Goal: Information Seeking & Learning: Check status

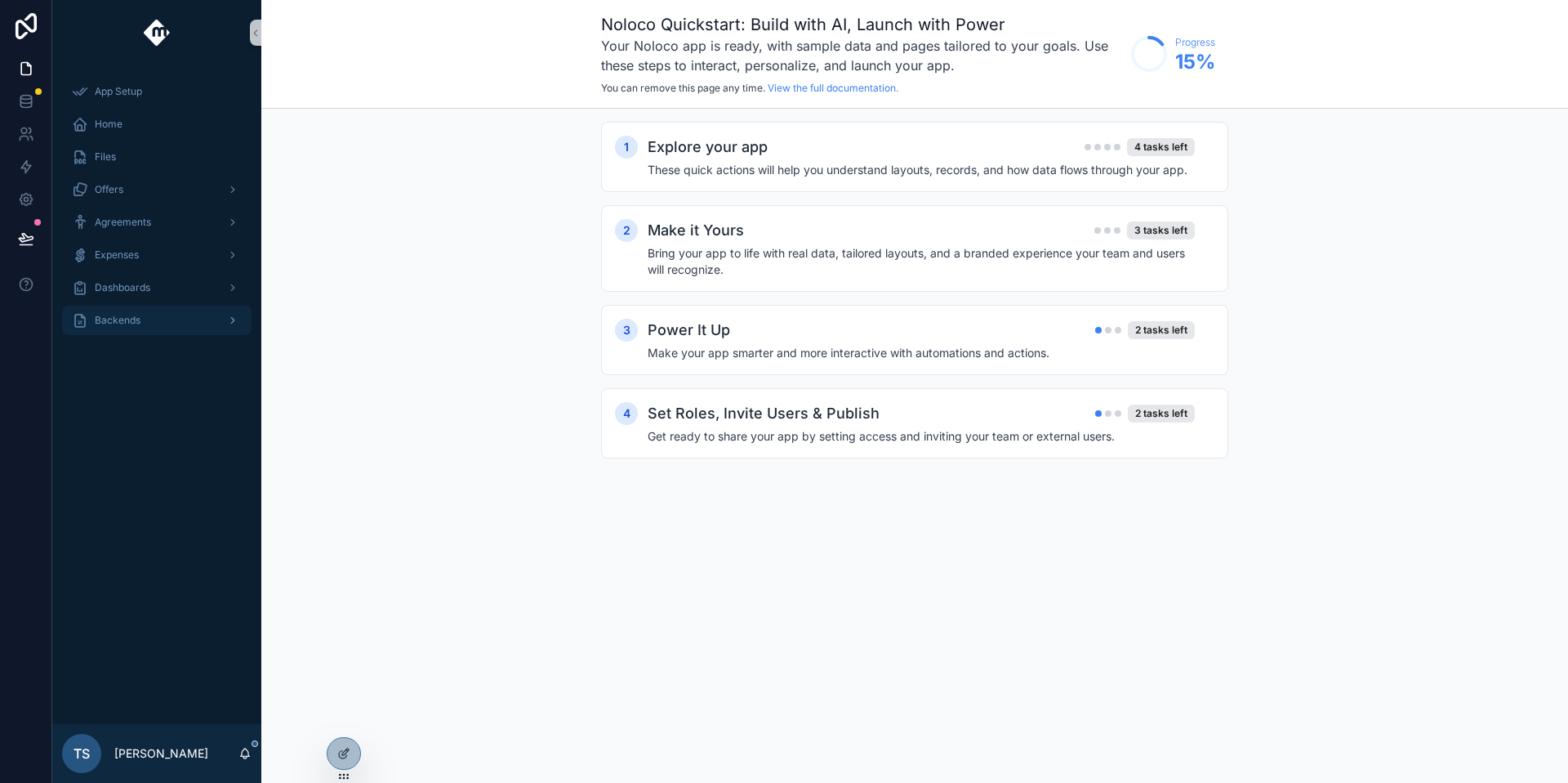
click at [153, 314] on div "Backends" at bounding box center [157, 320] width 170 height 26
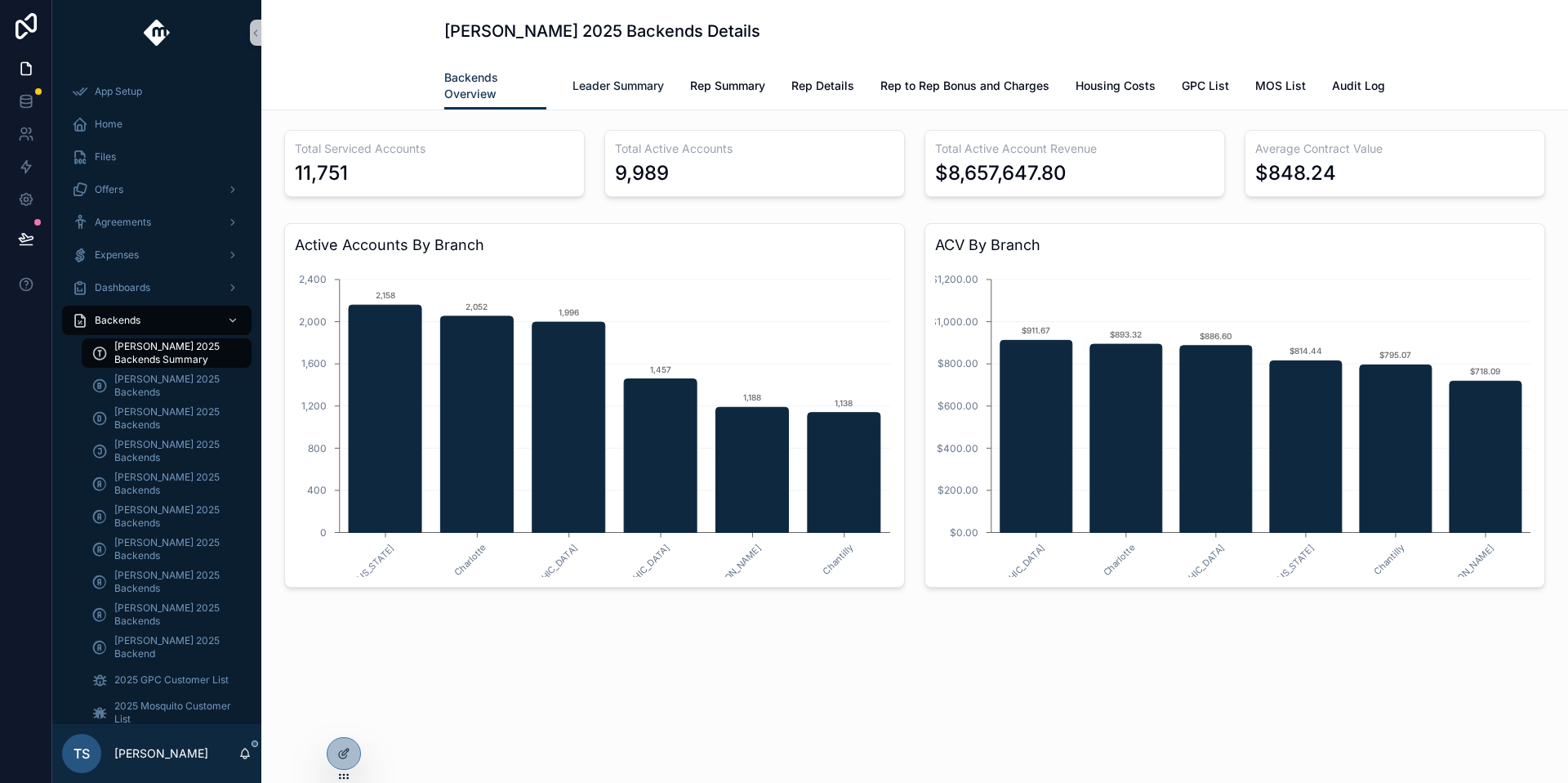
click at [596, 101] on link "Leader Summary" at bounding box center [617, 88] width 91 height 33
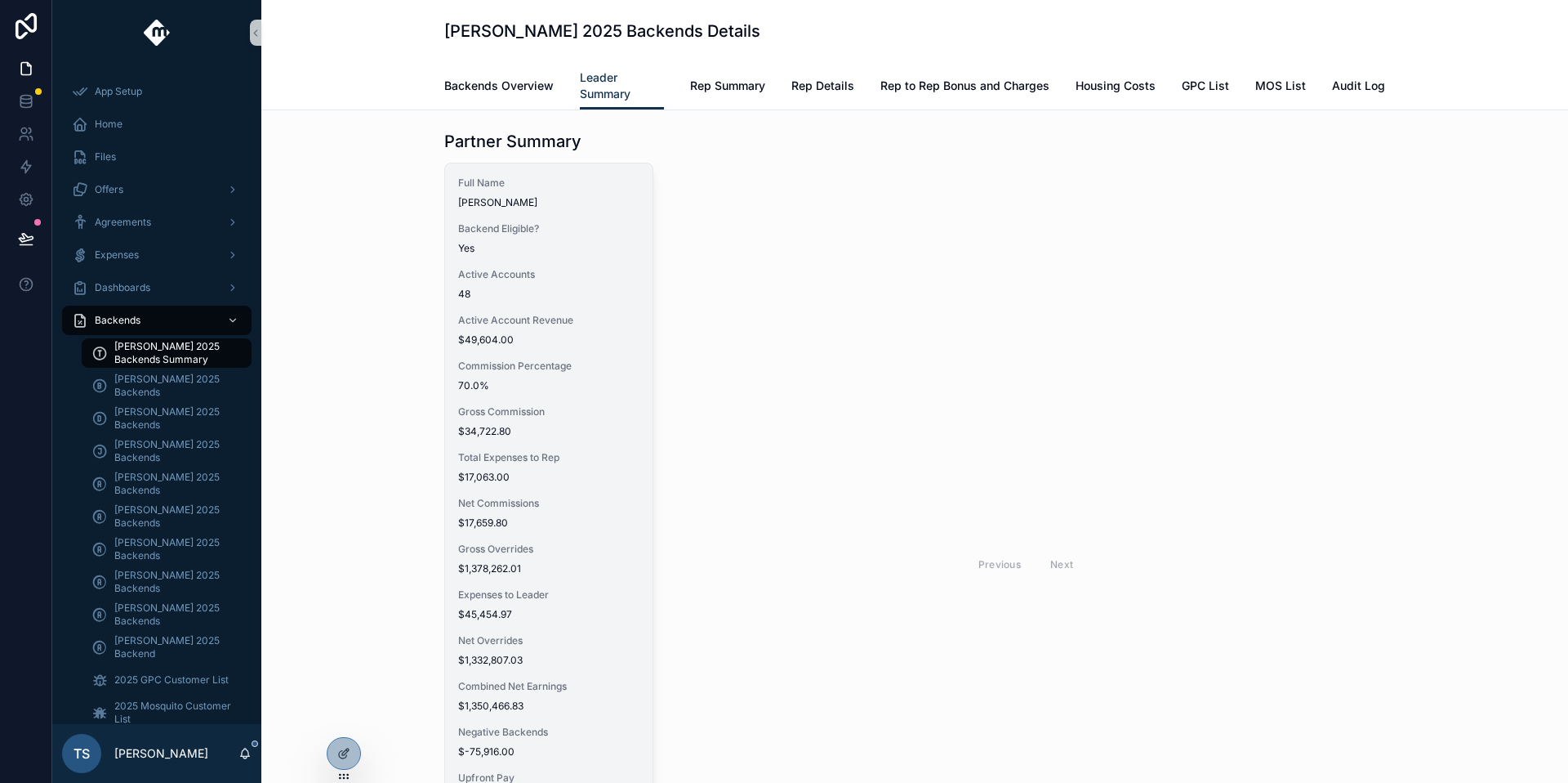
click at [585, 438] on div "Full Name [PERSON_NAME] Backend Eligible? Yes Active Accounts 48 Active Account…" at bounding box center [549, 559] width 208 height 791
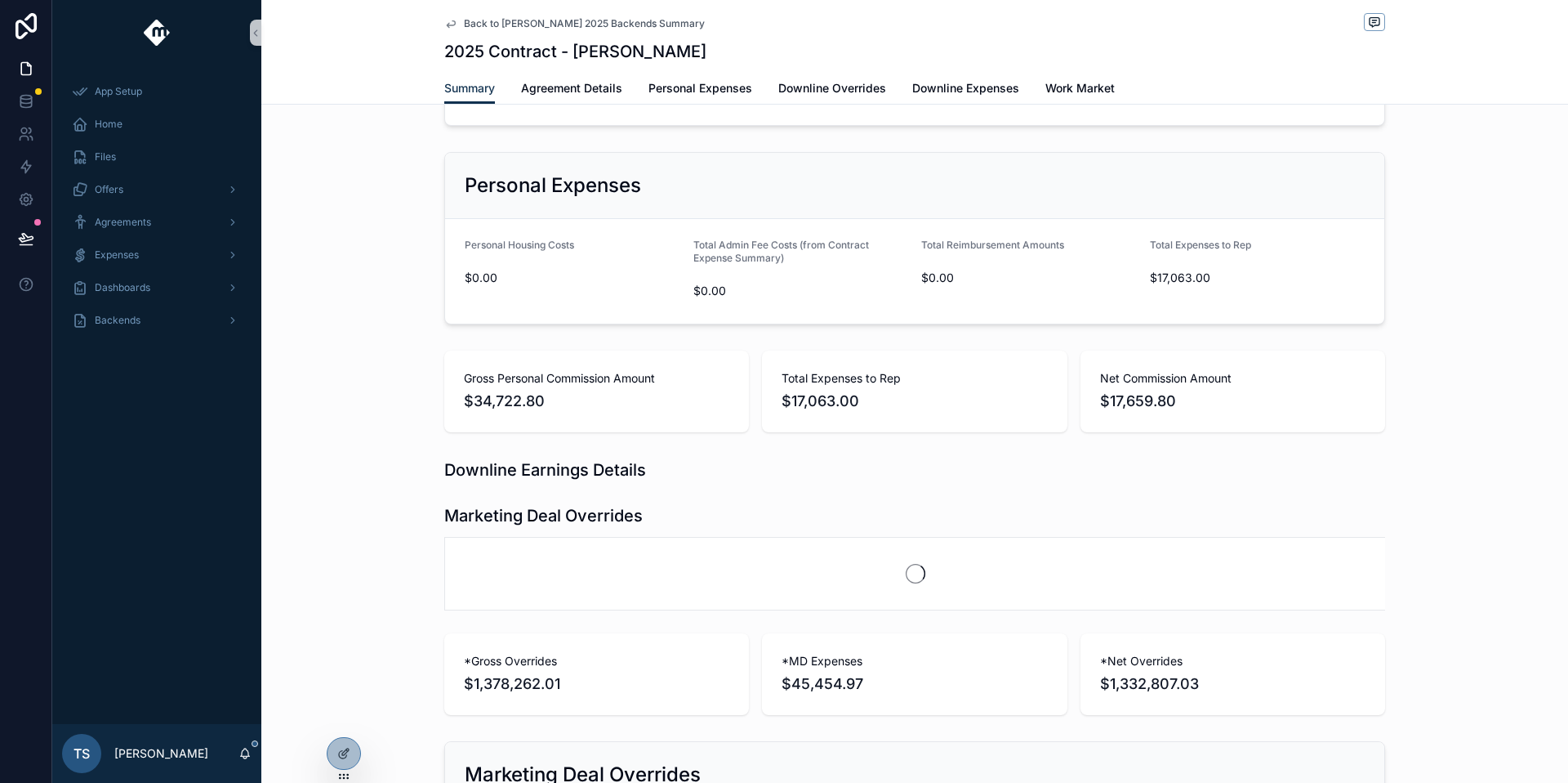
scroll to position [820, 0]
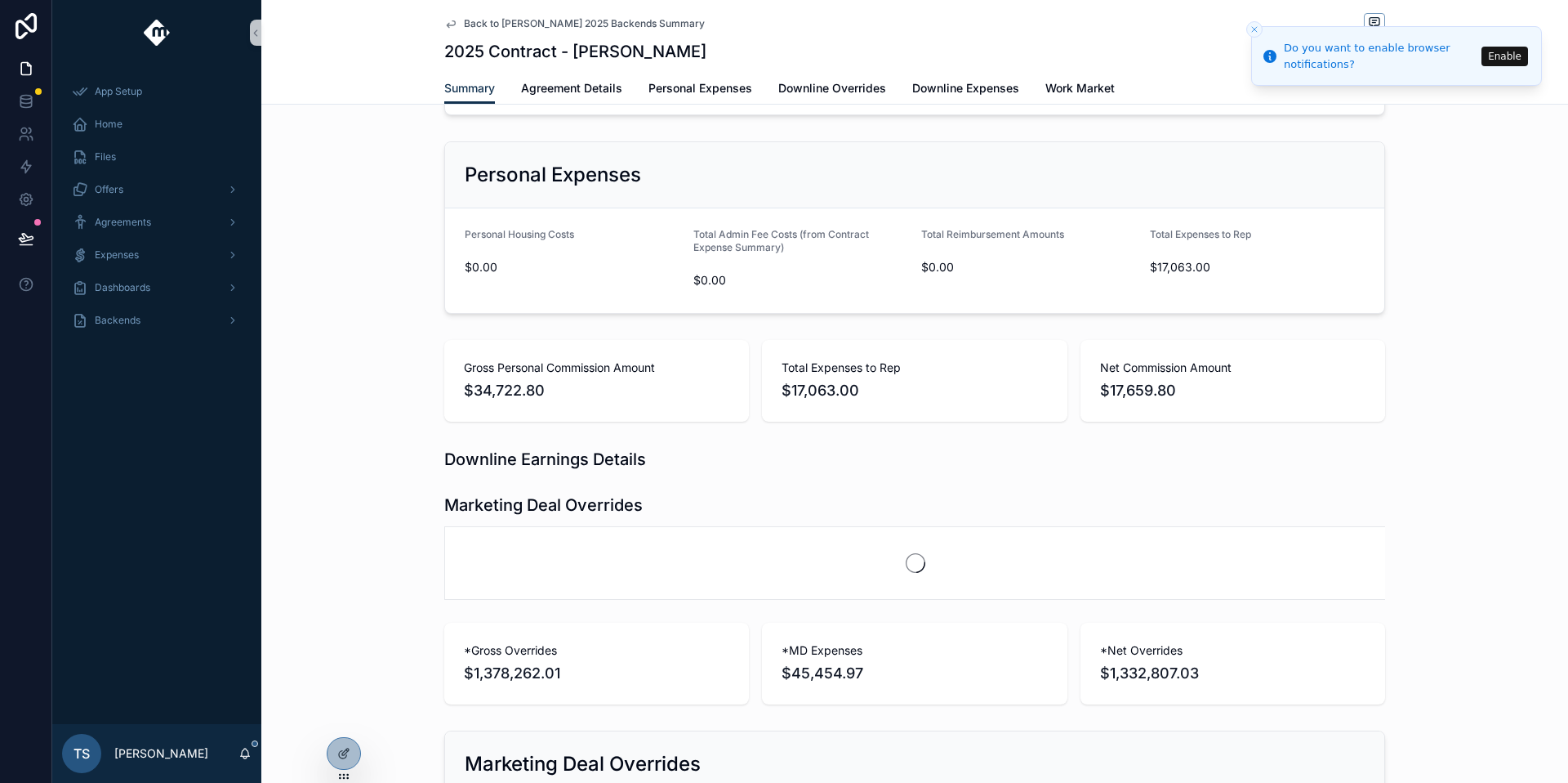
click at [1257, 32] on icon "Close toast" at bounding box center [1254, 29] width 10 height 10
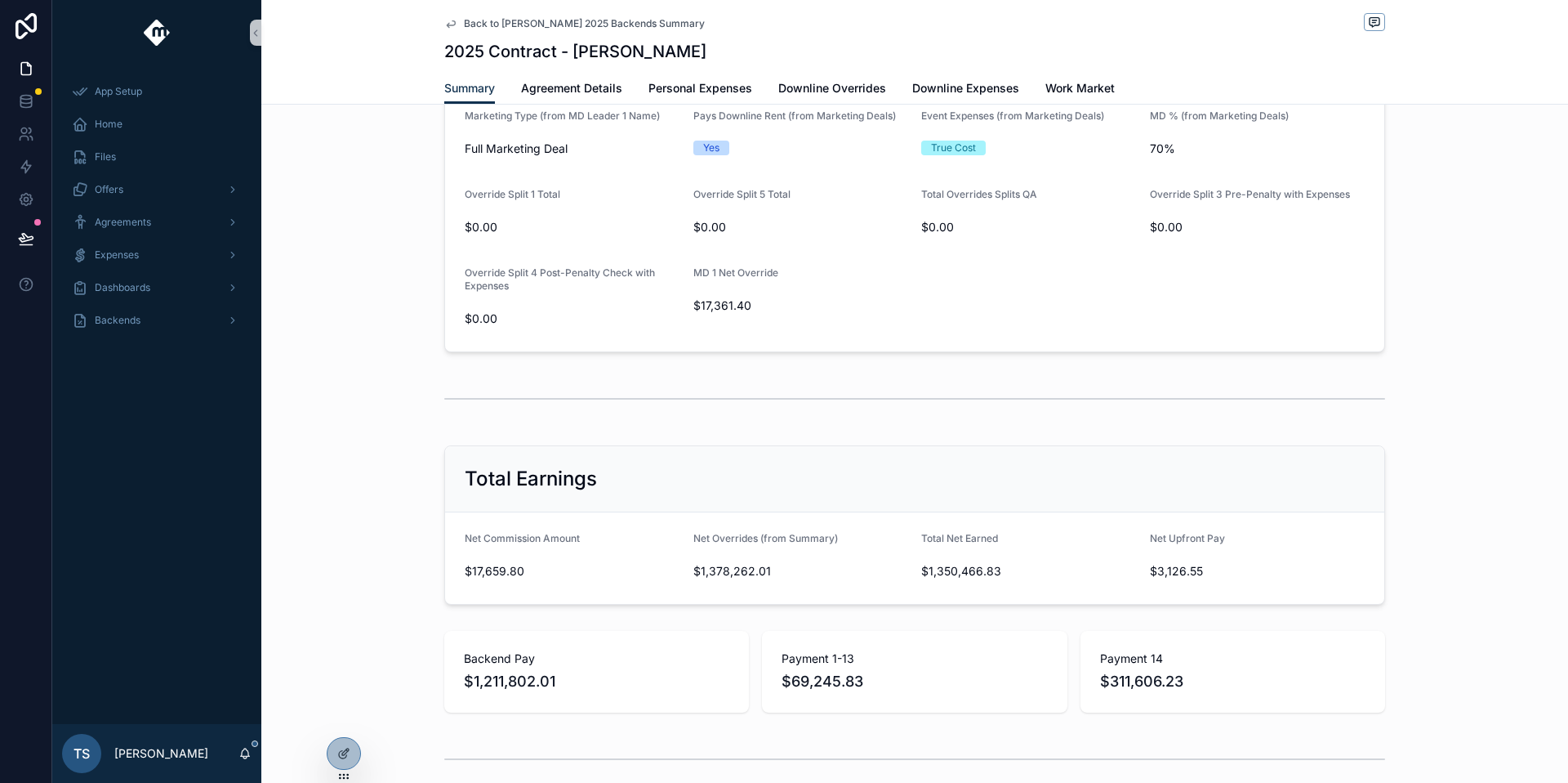
scroll to position [1792, 0]
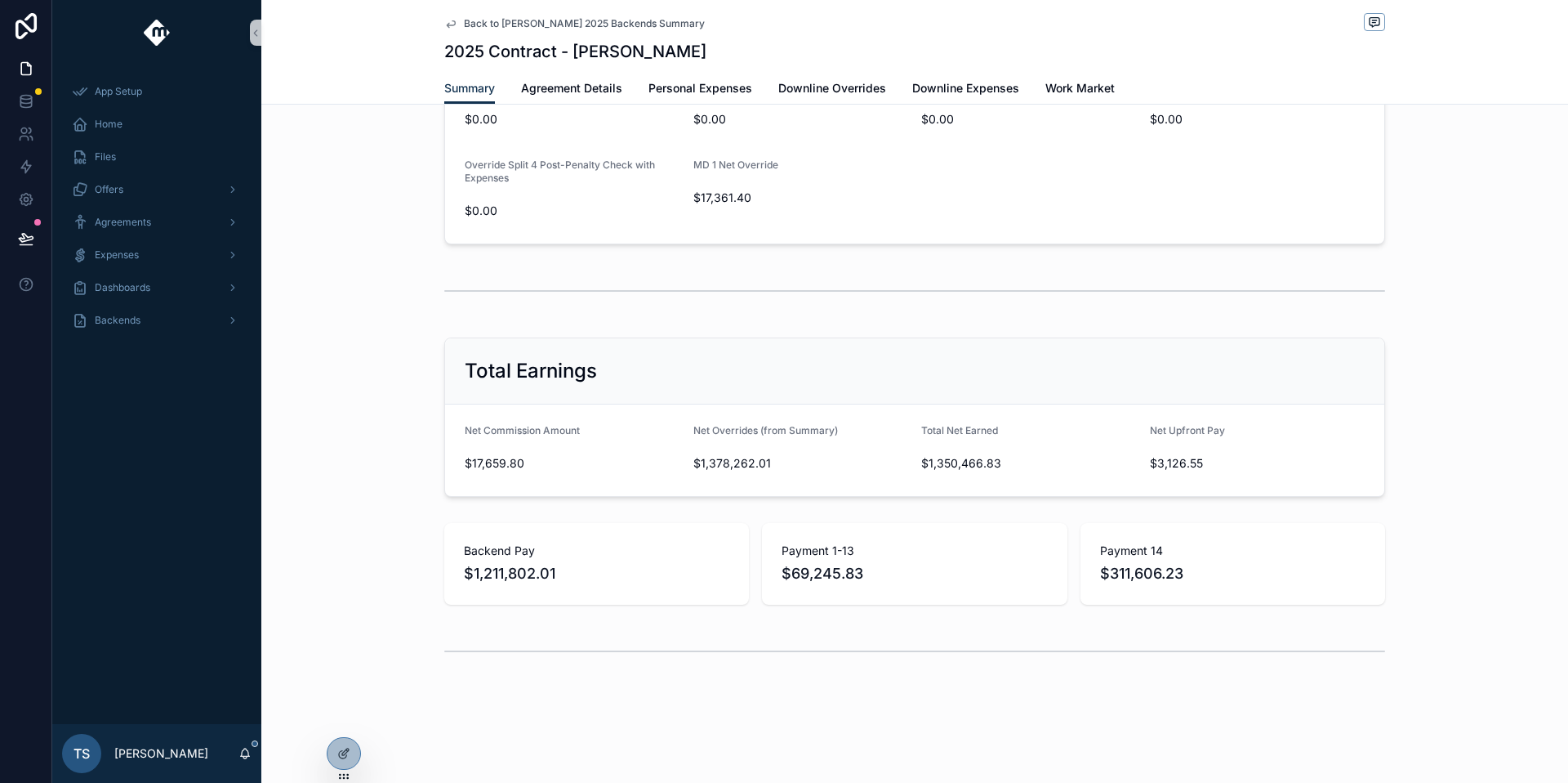
click at [975, 392] on div "Total Earnings" at bounding box center [915, 371] width 939 height 66
click at [331, 746] on div at bounding box center [344, 753] width 33 height 31
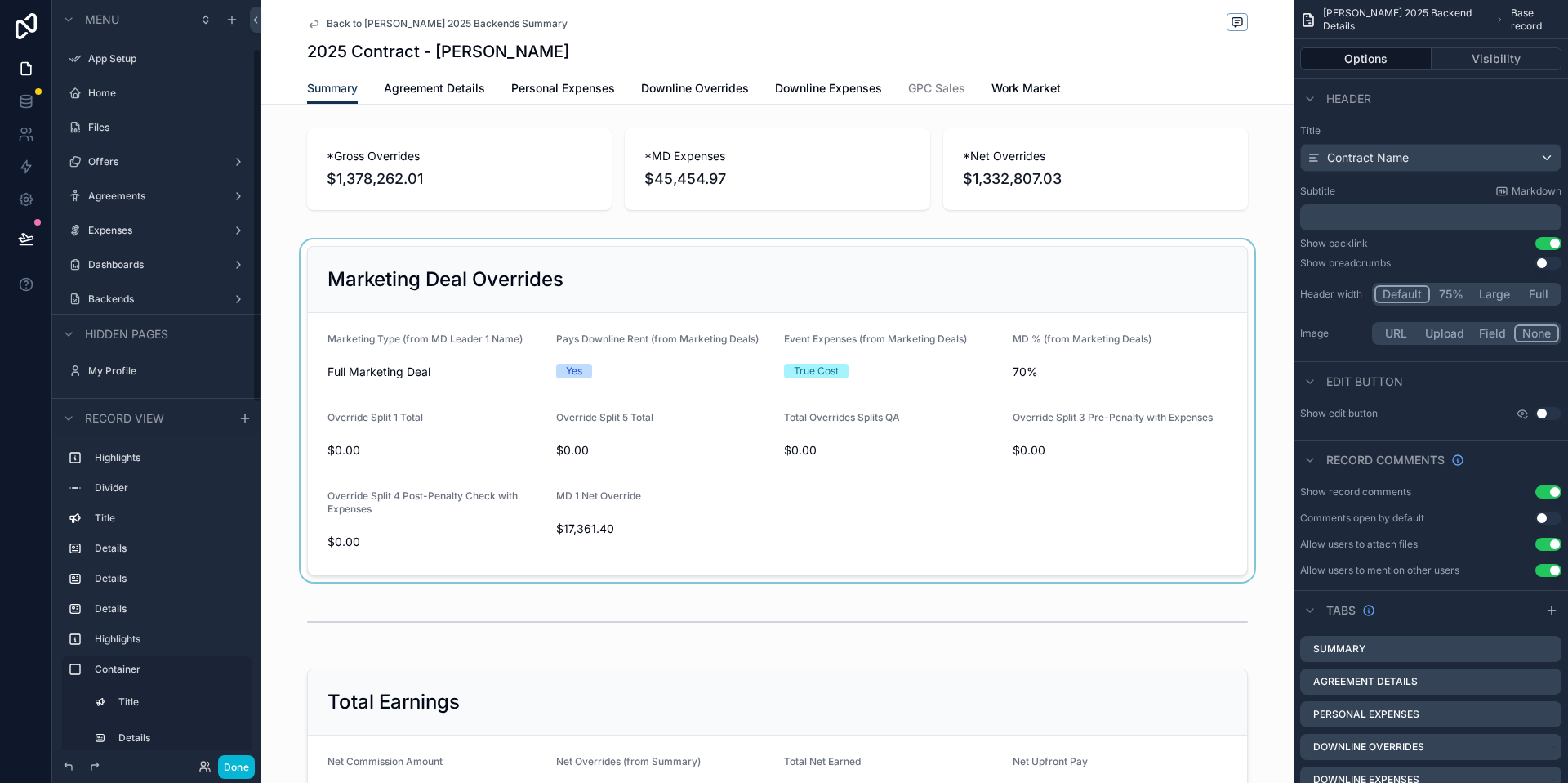
scroll to position [104, 0]
click at [791, 467] on div "scrollable content" at bounding box center [777, 411] width 1032 height 343
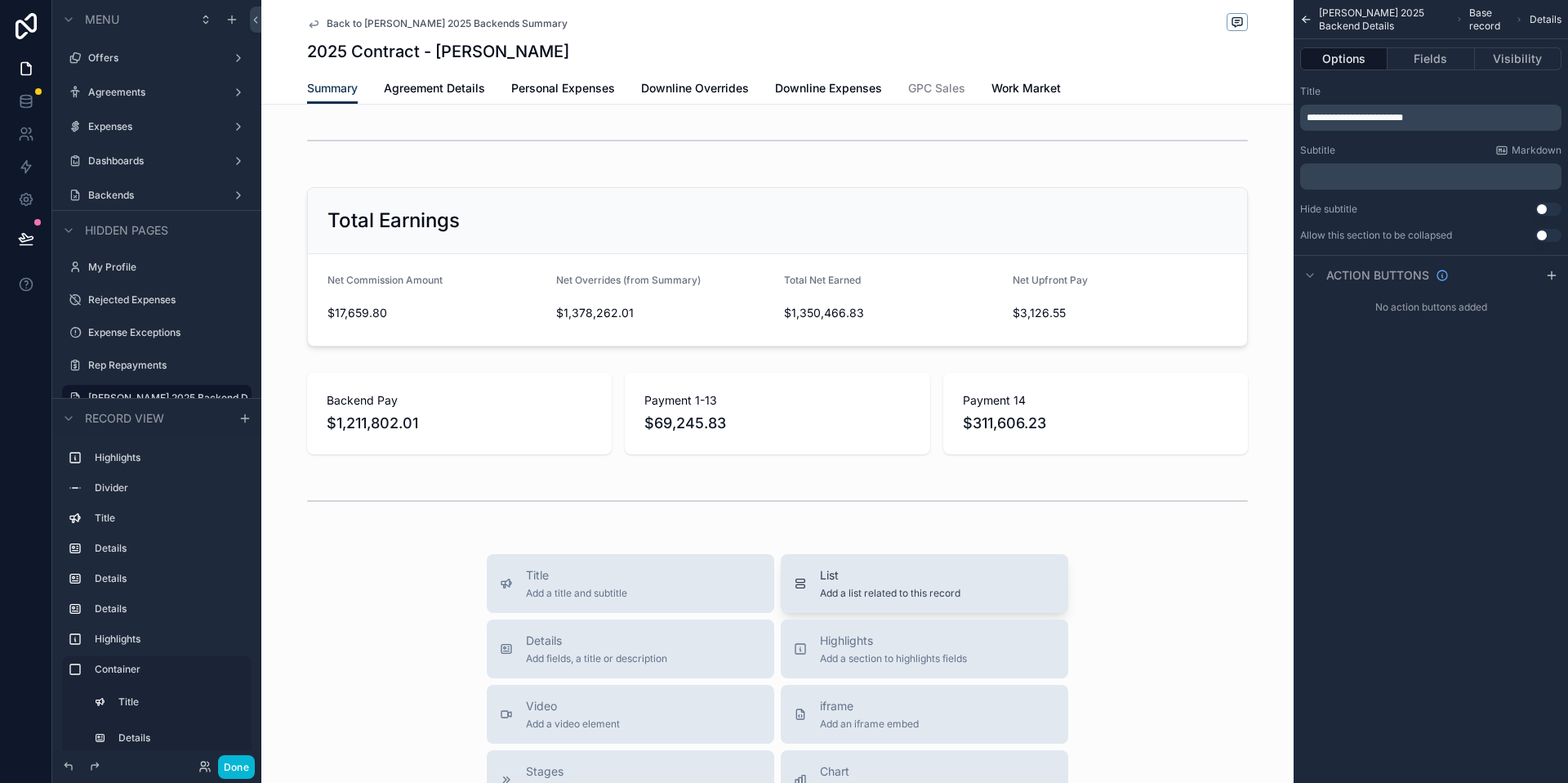
scroll to position [2284, 0]
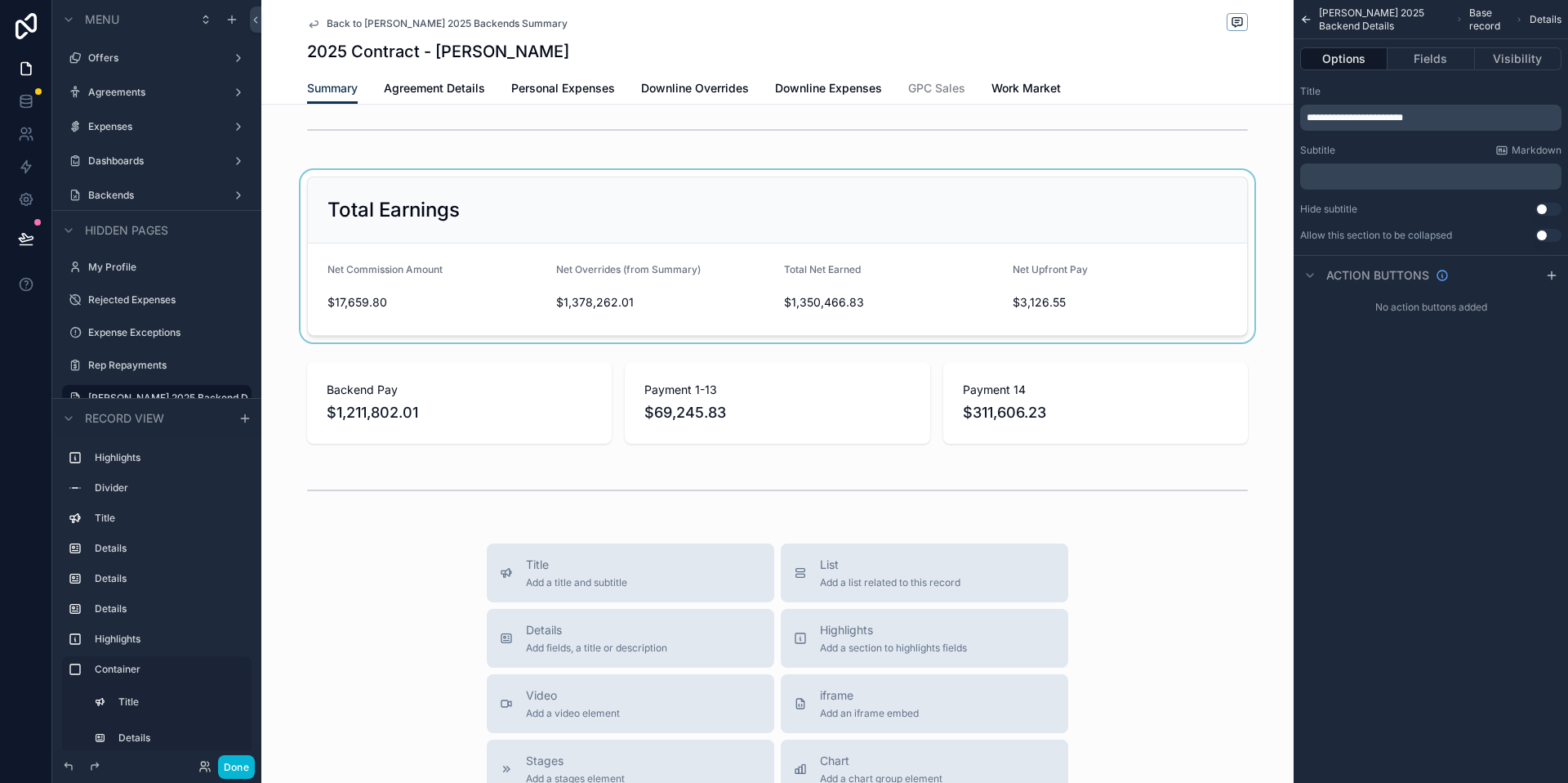
click at [905, 322] on div "scrollable content" at bounding box center [777, 256] width 1032 height 172
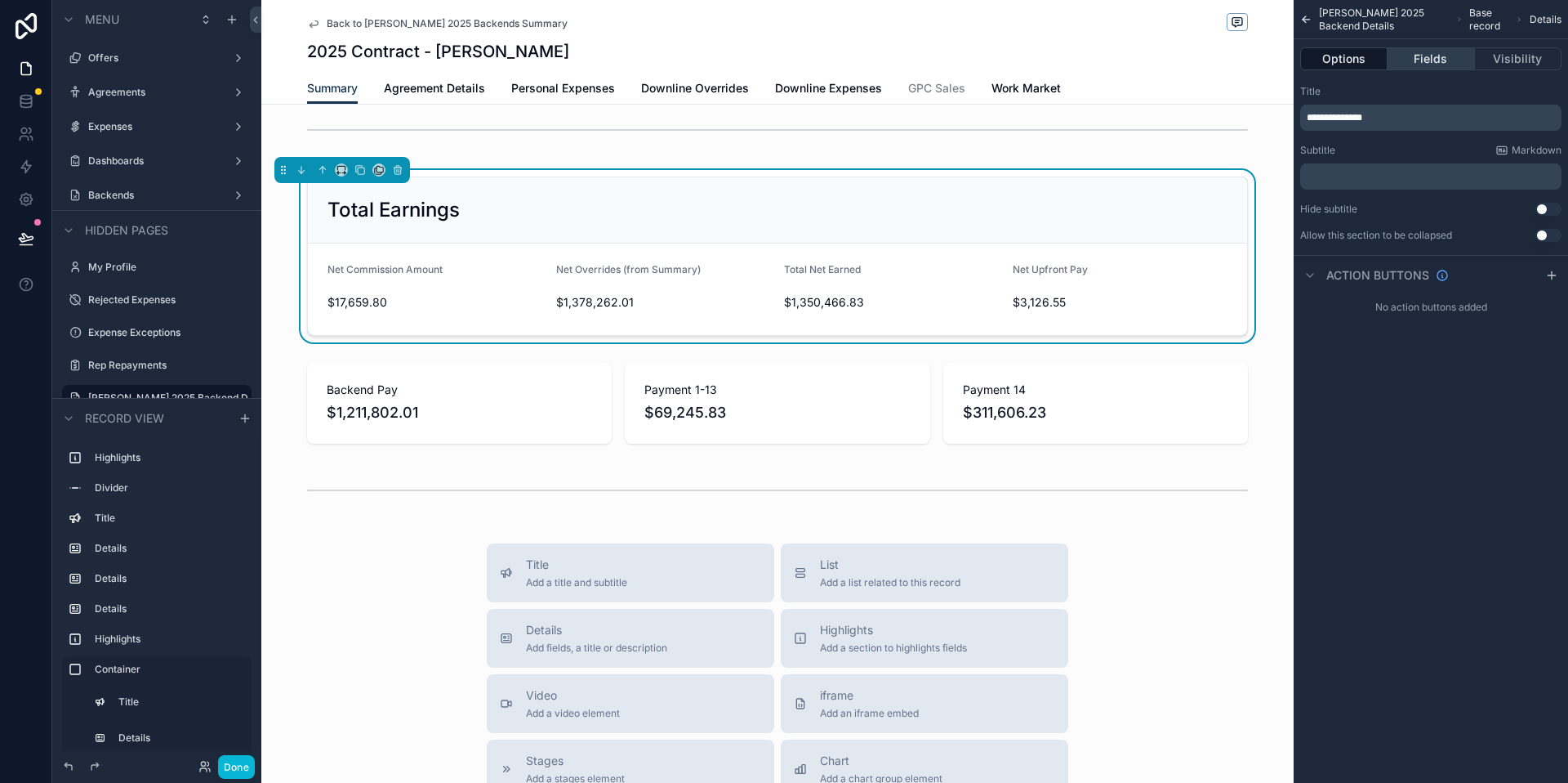
click at [1425, 52] on button "Fields" at bounding box center [1431, 58] width 87 height 23
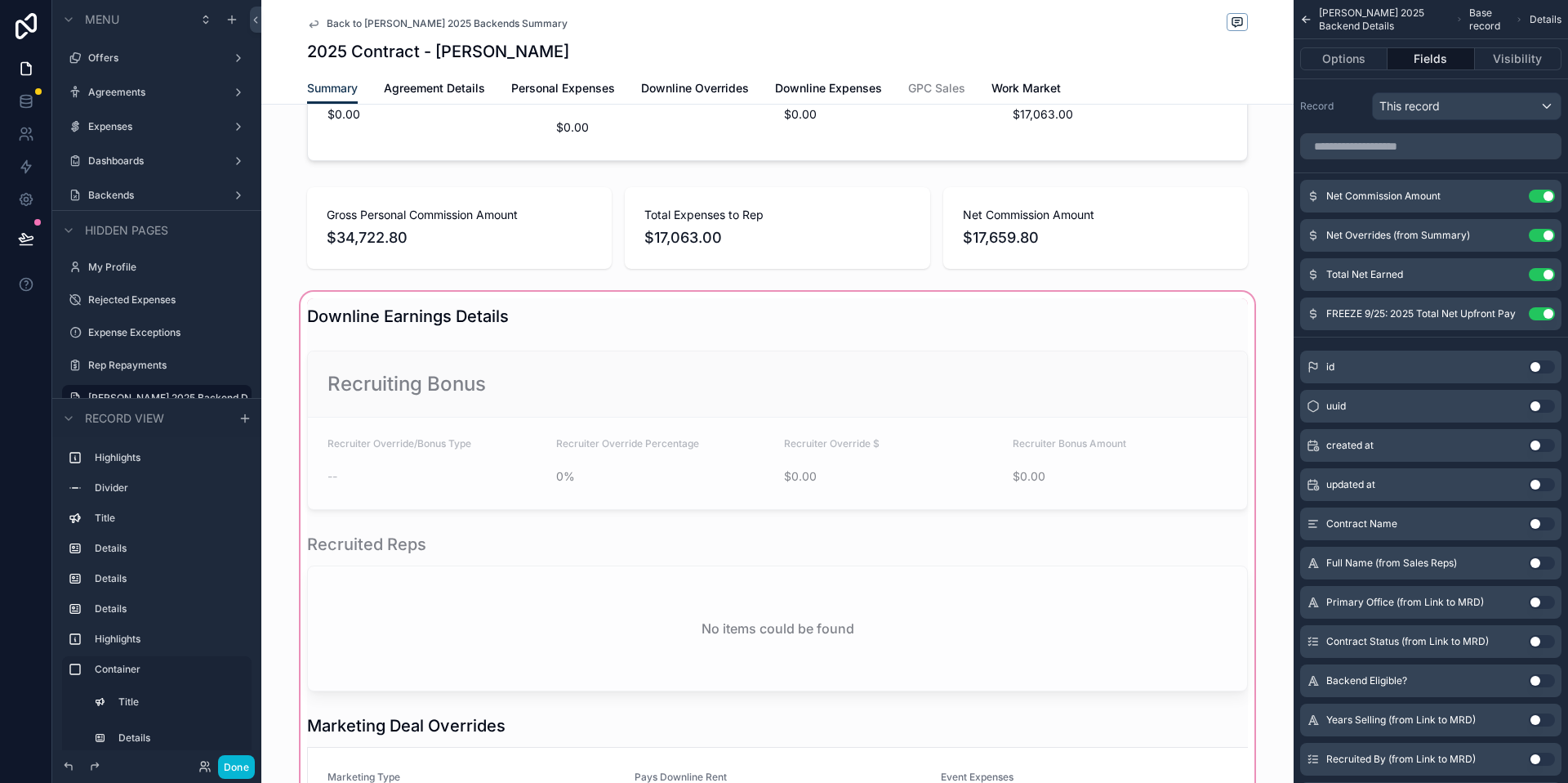
scroll to position [806, 0]
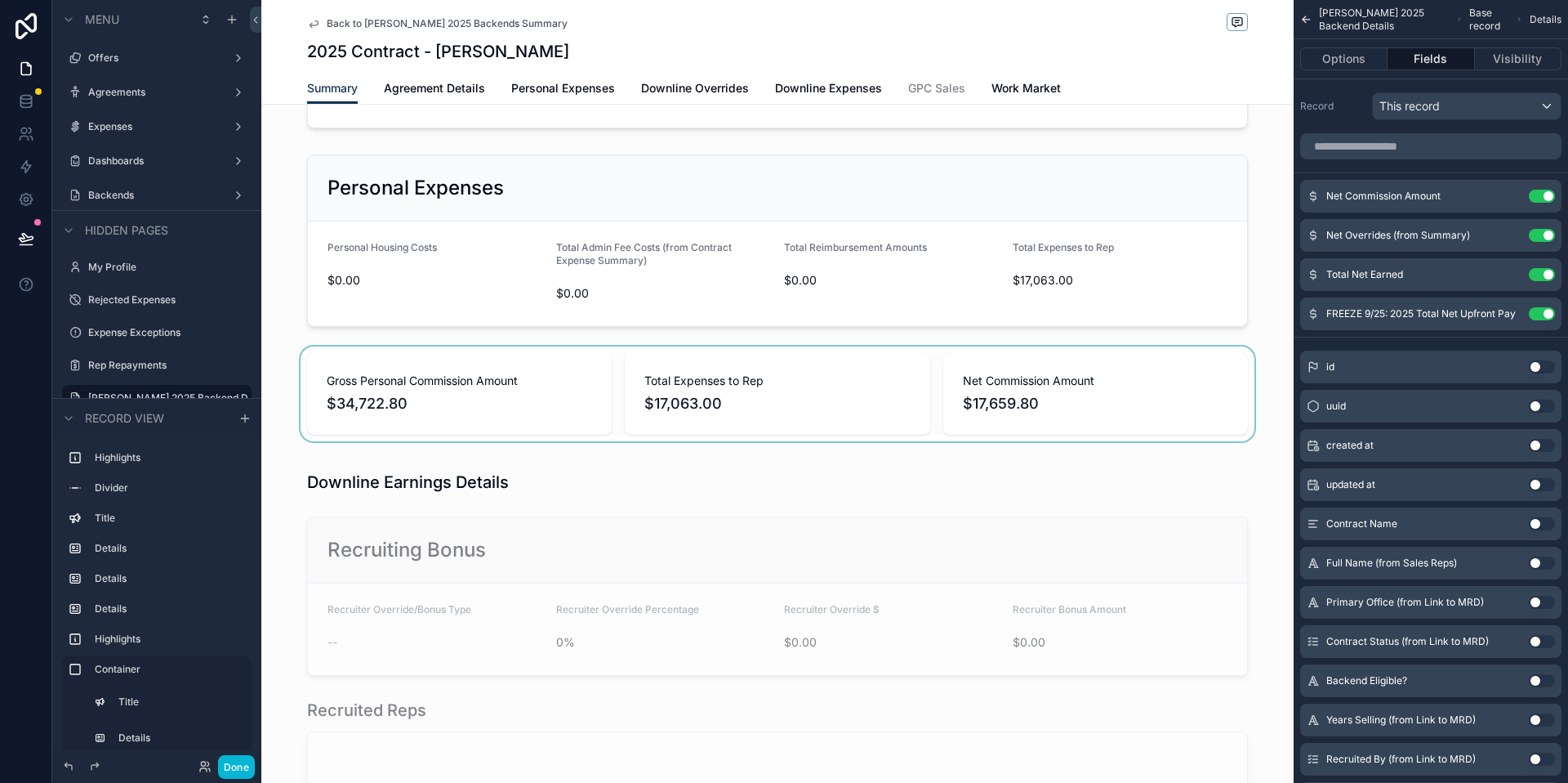
click at [811, 388] on div "scrollable content" at bounding box center [777, 393] width 1032 height 95
